Goal: Check status: Check status

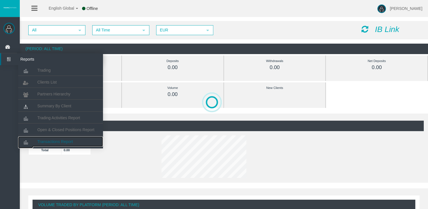
click at [52, 141] on span "Transactions Report" at bounding box center [55, 141] width 36 height 5
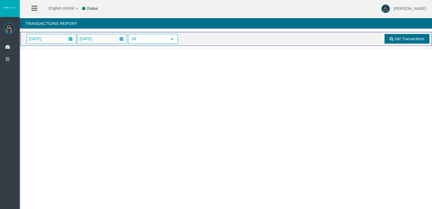
click at [414, 41] on link "Get Transactions" at bounding box center [406, 39] width 45 height 10
